Goal: Communication & Community: Participate in discussion

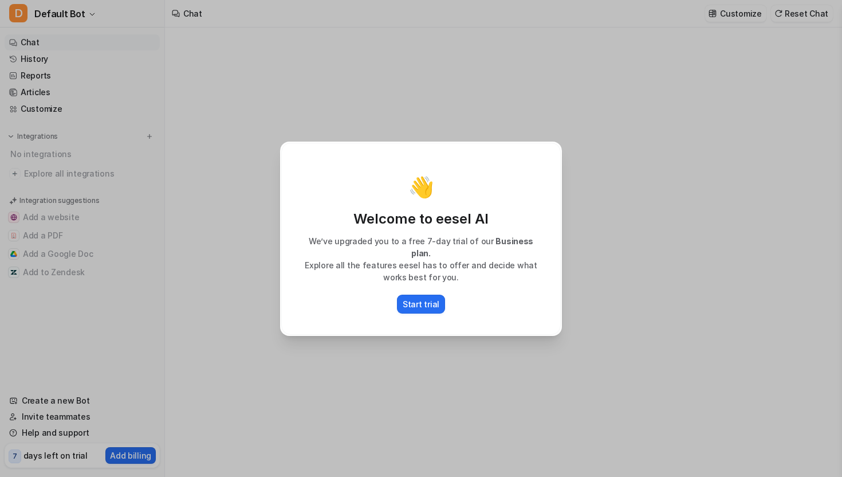
click at [235, 216] on div "👋 Welcome to eesel AI We’ve upgraded you to a free 7-day trial of our Business …" at bounding box center [421, 238] width 842 height 477
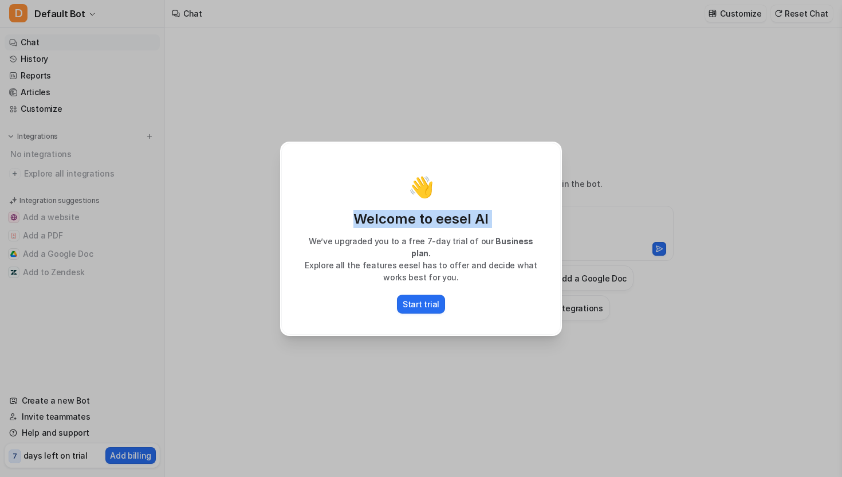
click at [235, 216] on div "👋 Welcome to eesel AI We’ve upgraded you to a free 7-day trial of our Business …" at bounding box center [421, 238] width 842 height 477
